Goal: Task Accomplishment & Management: Complete application form

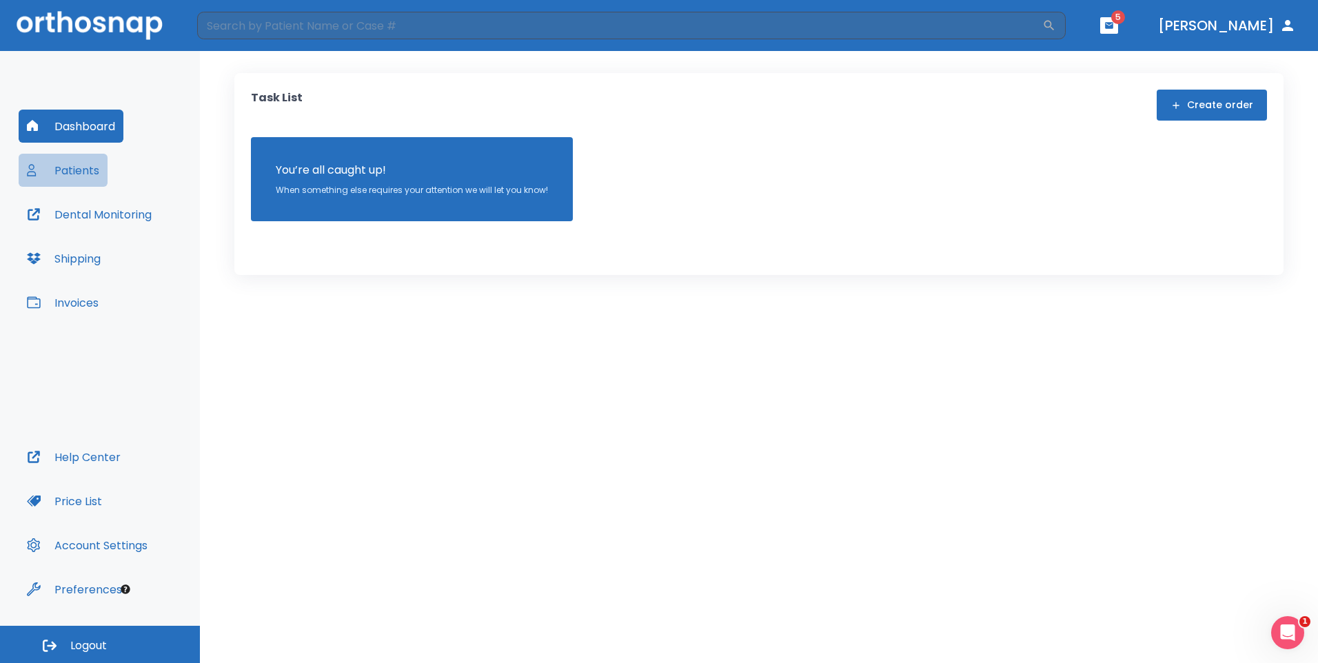
click at [84, 167] on button "Patients" at bounding box center [63, 170] width 89 height 33
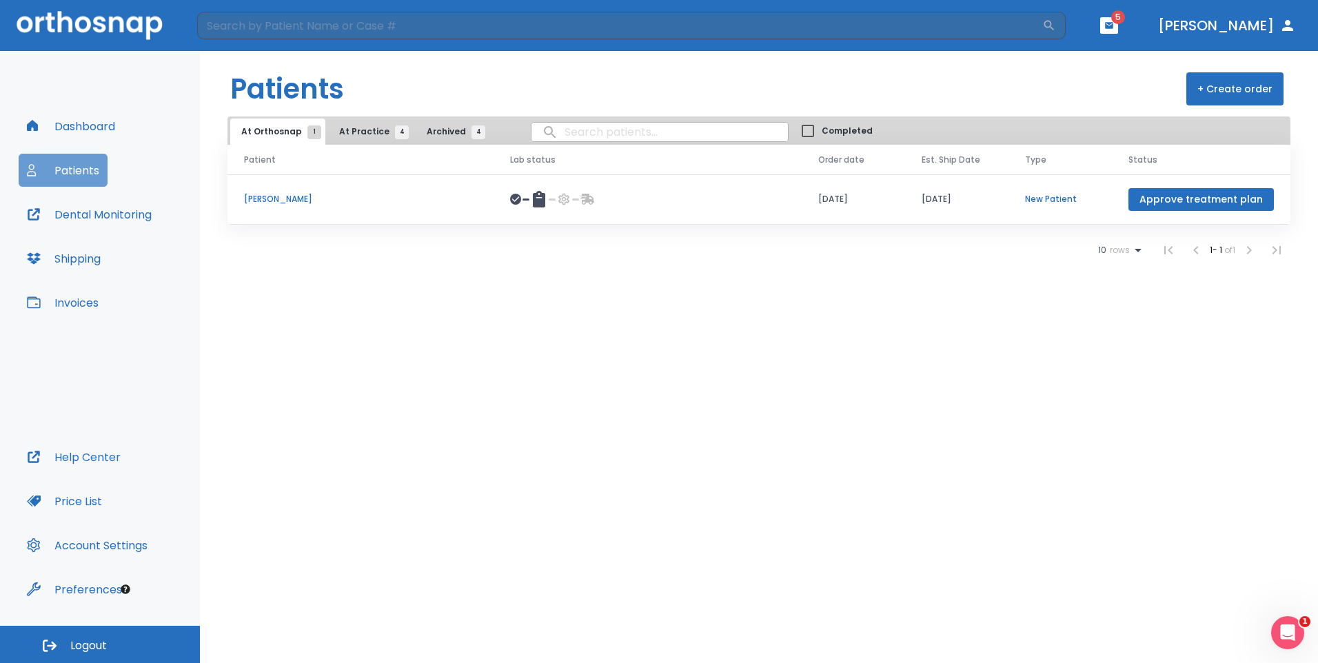
click at [87, 163] on button "Patients" at bounding box center [63, 170] width 89 height 33
click at [369, 129] on span "At Practice 4" at bounding box center [370, 131] width 63 height 12
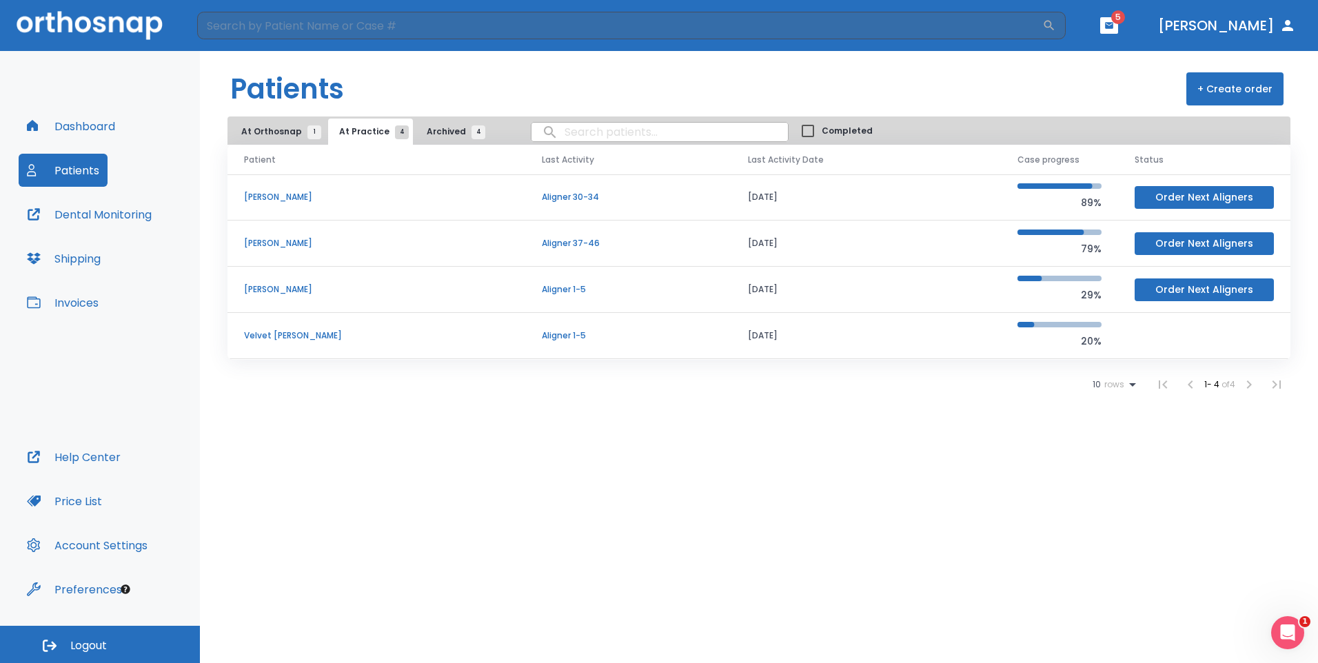
click at [283, 335] on p "Velvet [PERSON_NAME]" at bounding box center [376, 335] width 265 height 12
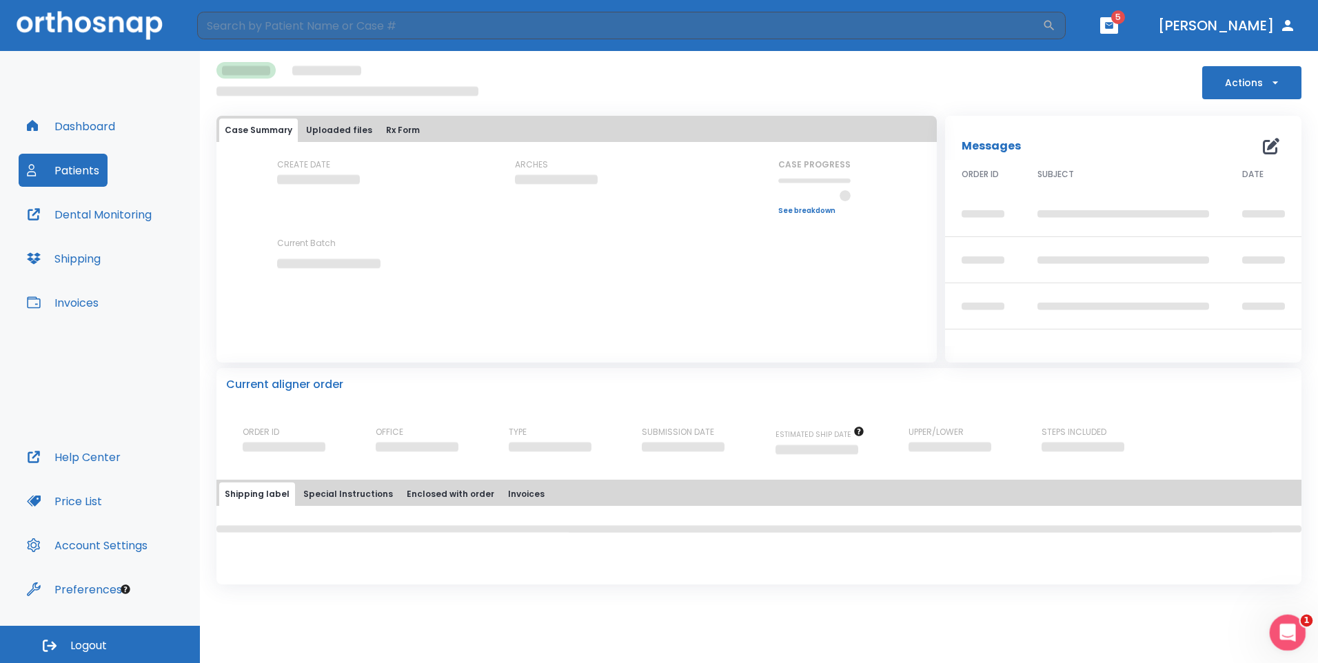
click at [1293, 626] on icon "Open Intercom Messenger" at bounding box center [1285, 631] width 23 height 23
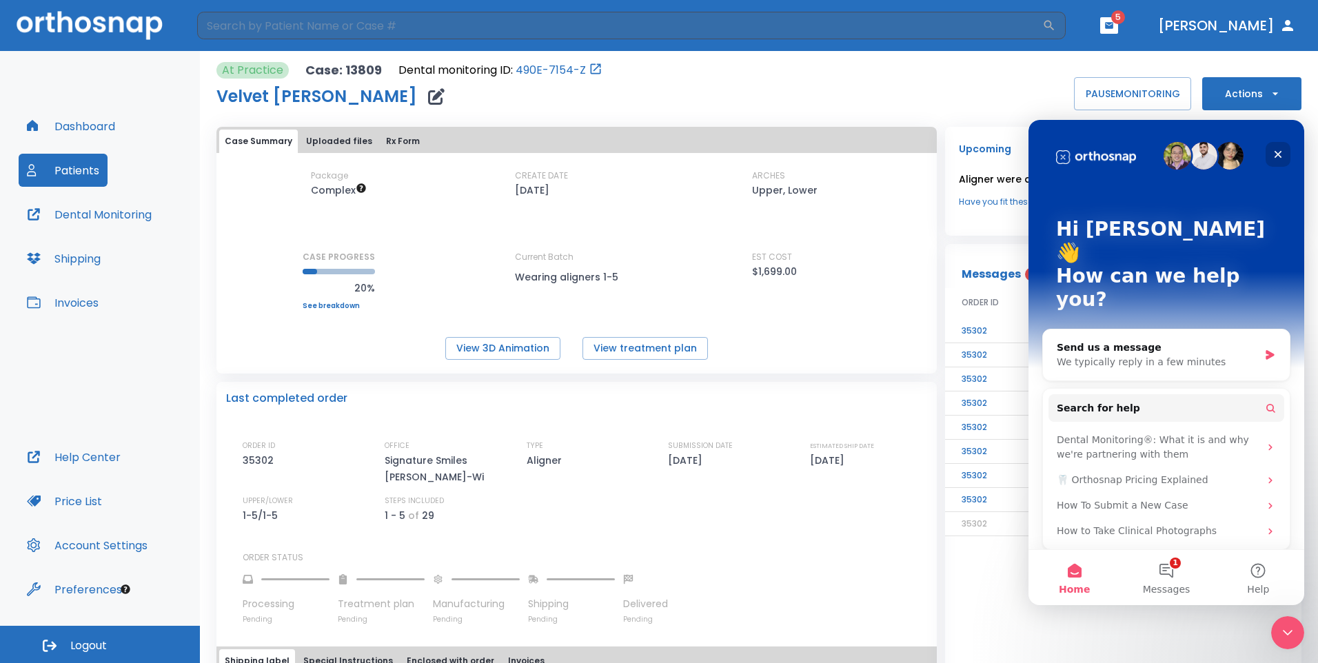
click at [1274, 152] on icon "Close" at bounding box center [1277, 154] width 11 height 11
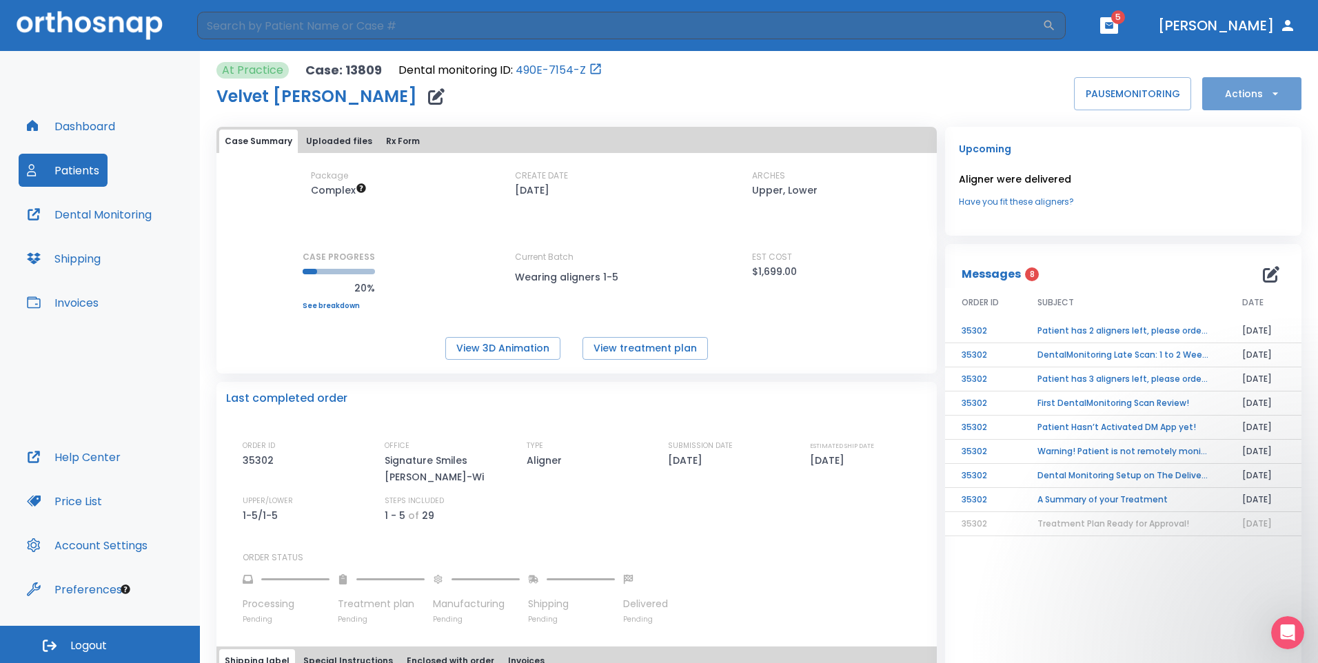
click at [1268, 94] on icon "button" at bounding box center [1275, 94] width 14 height 14
click at [1251, 200] on p "Order Next Aligners" at bounding box center [1243, 202] width 78 height 12
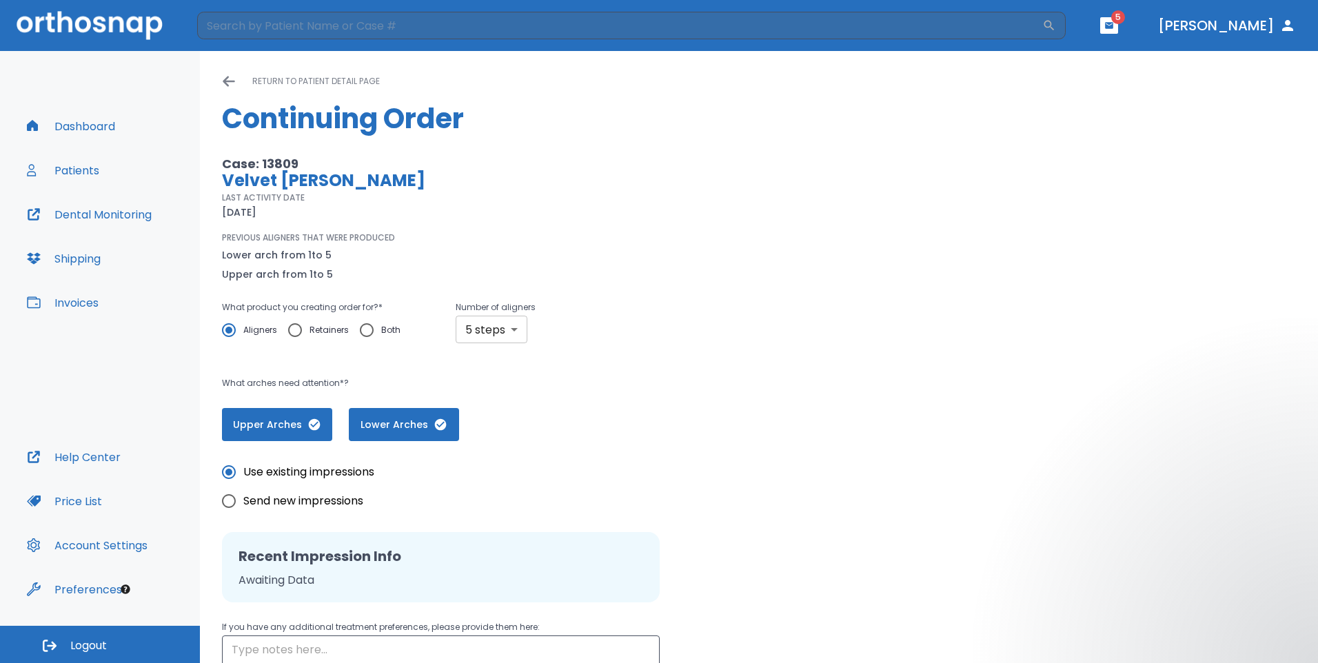
click at [513, 326] on body "​ 5 [PERSON_NAME] Dashboard Patients Dental Monitoring Shipping Invoices Help C…" at bounding box center [659, 331] width 1318 height 663
click at [744, 347] on div at bounding box center [659, 331] width 1318 height 663
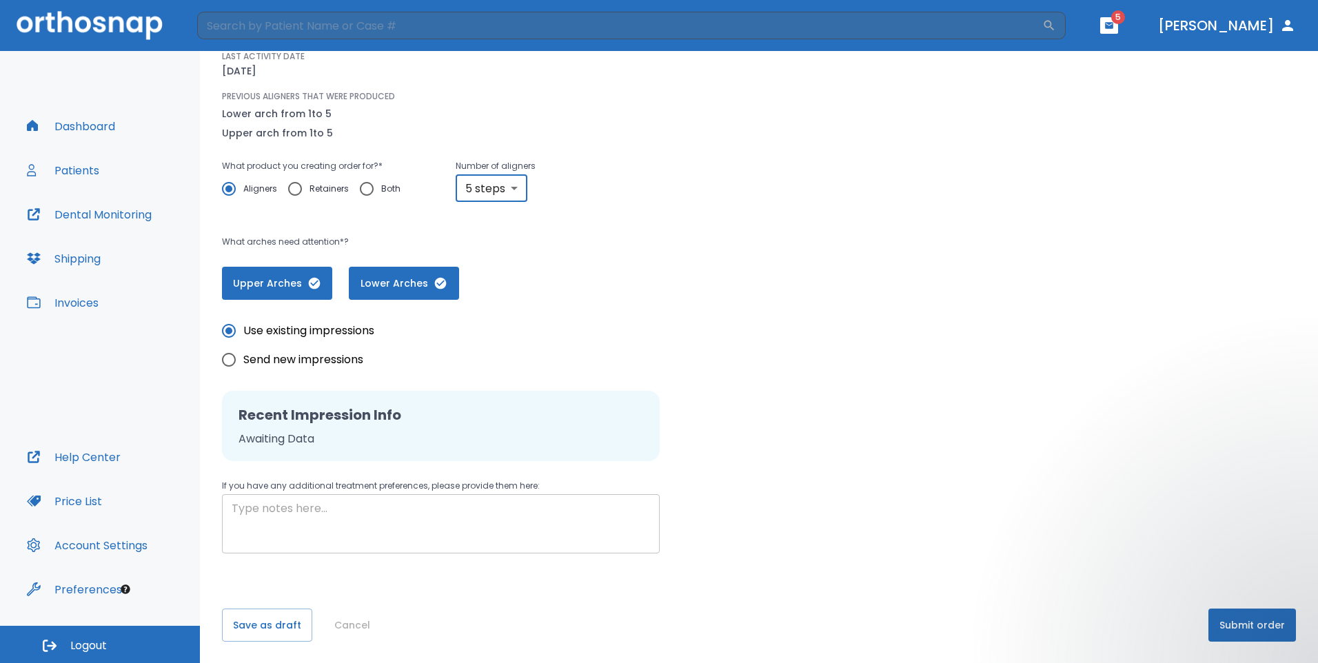
scroll to position [142, 0]
click at [323, 513] on textarea at bounding box center [441, 524] width 418 height 48
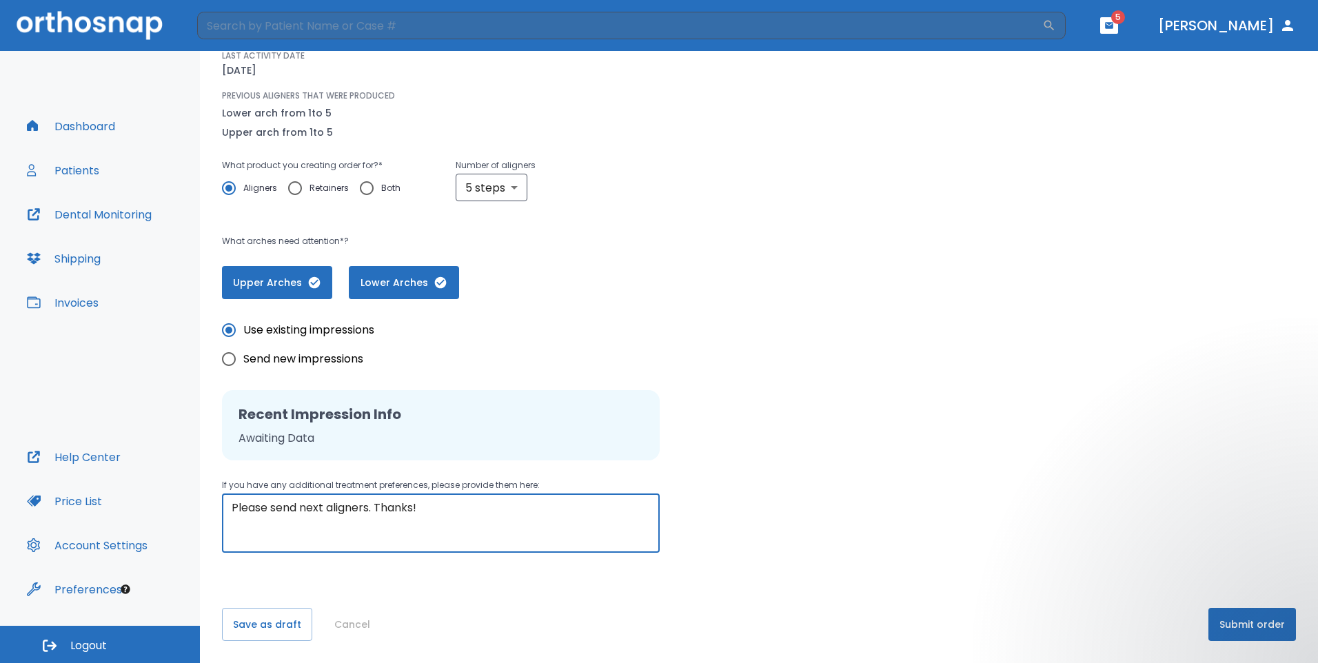
type textarea "Please send next aligners. Thanks!"
click at [1257, 624] on button "Submit order" at bounding box center [1252, 624] width 88 height 33
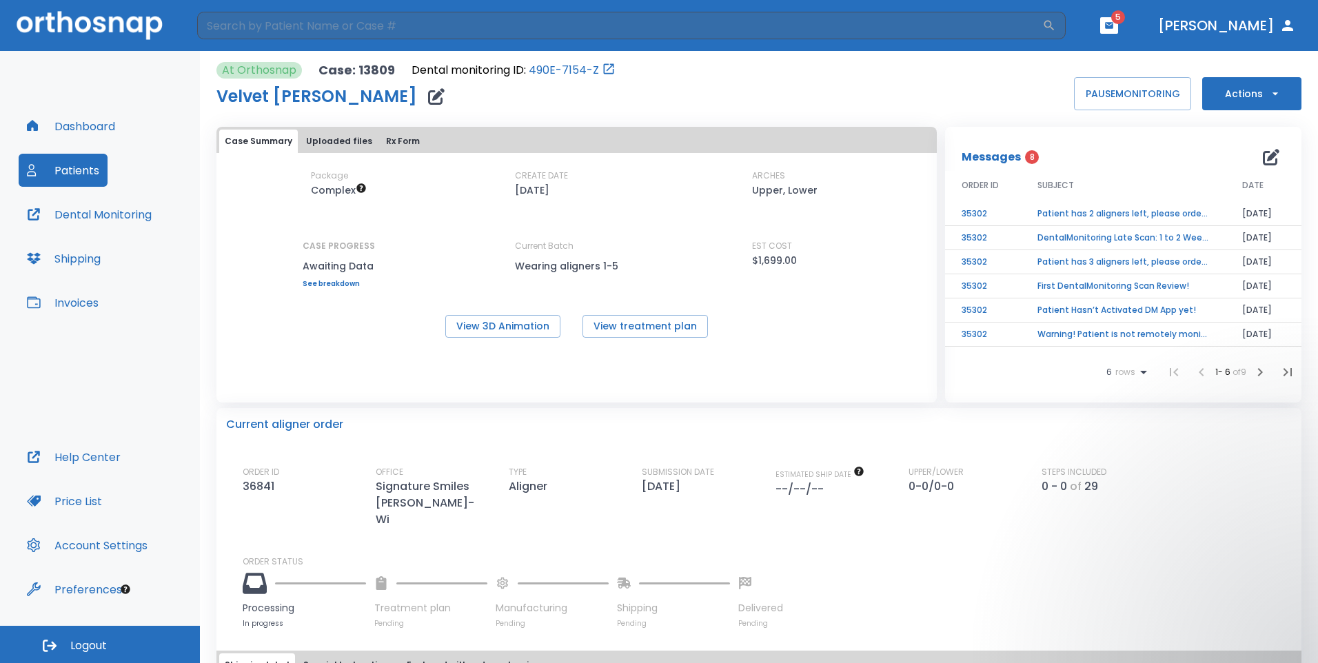
click at [1100, 212] on td "Patient has 2 aligners left, please order next set!" at bounding box center [1123, 214] width 205 height 24
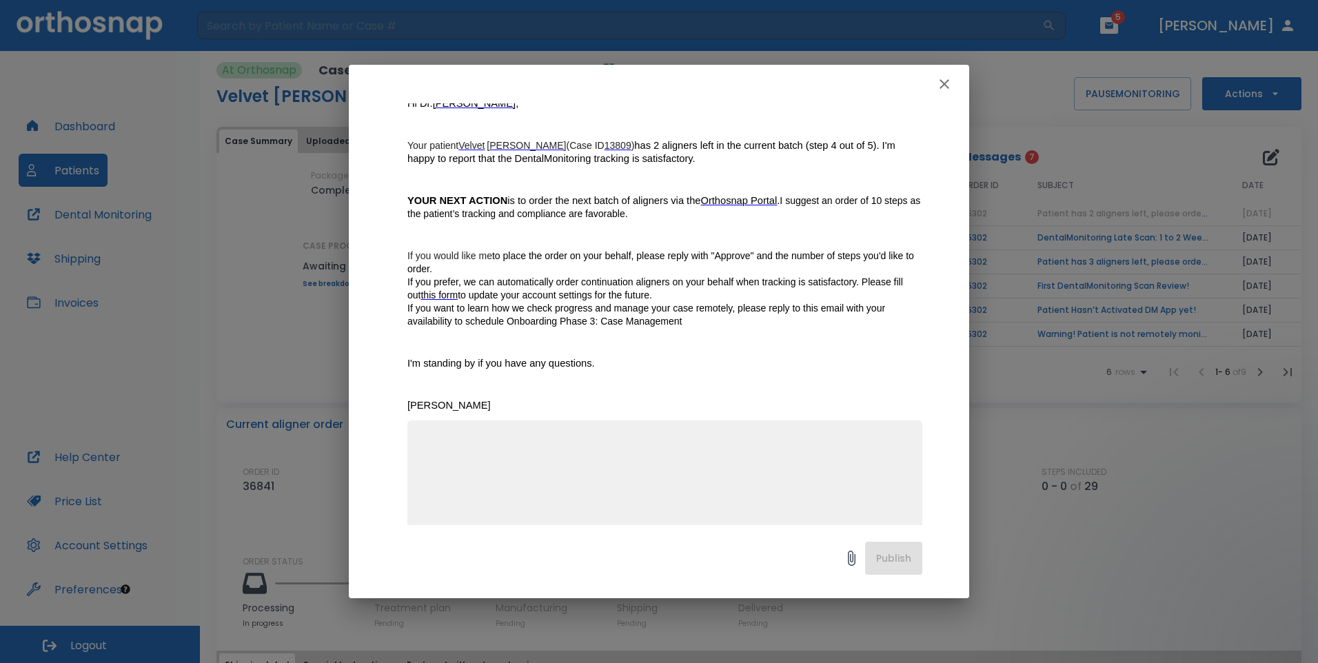
scroll to position [175, 0]
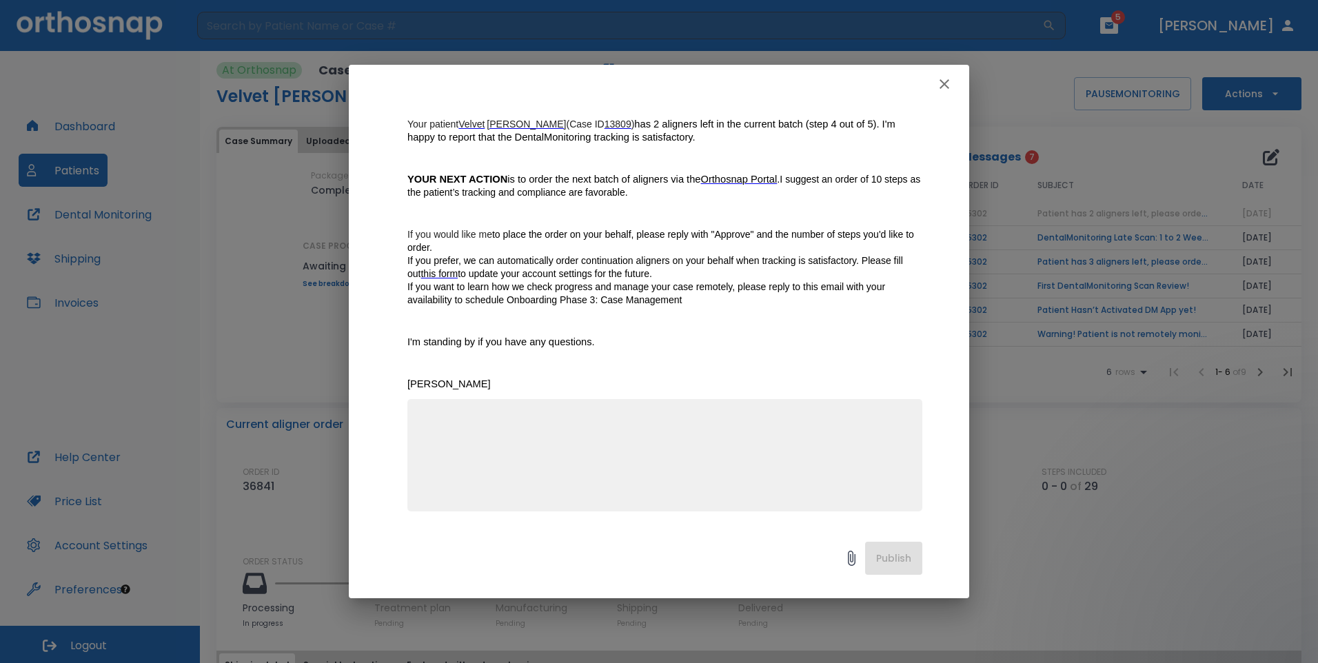
click at [757, 447] on textarea at bounding box center [665, 461] width 498 height 95
click at [948, 82] on icon "button" at bounding box center [944, 84] width 17 height 17
